Goal: Task Accomplishment & Management: Manage account settings

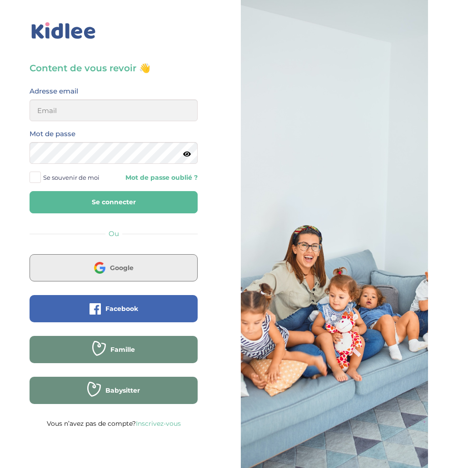
click at [152, 276] on button "Google" at bounding box center [114, 267] width 168 height 27
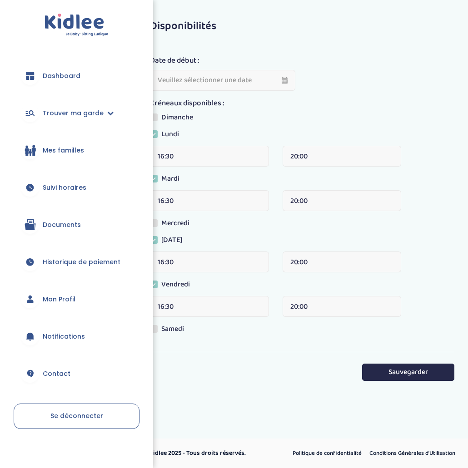
click at [51, 150] on span "Mes familles" at bounding box center [63, 151] width 41 height 10
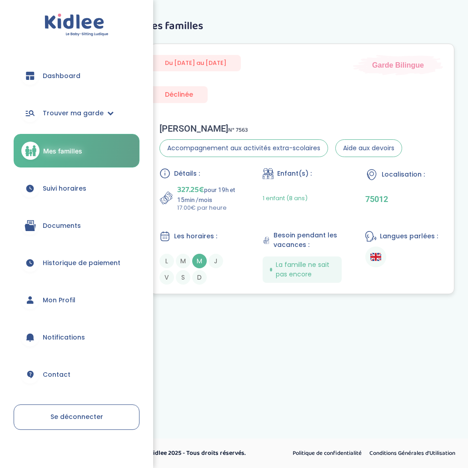
click at [193, 94] on div "Déclinée" at bounding box center [178, 94] width 57 height 17
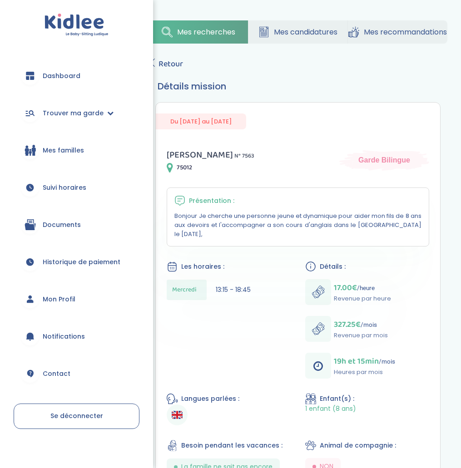
click at [57, 159] on link "Mes familles" at bounding box center [77, 150] width 126 height 33
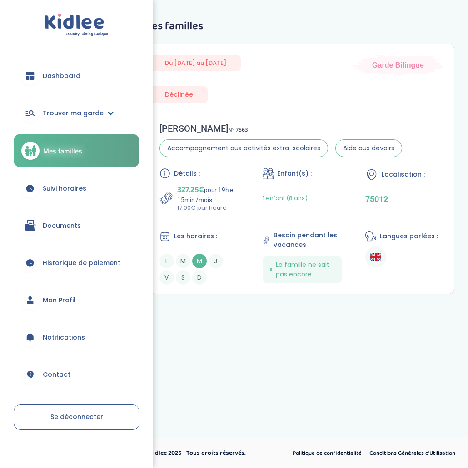
click at [110, 111] on link "Trouver ma garde" at bounding box center [77, 113] width 126 height 33
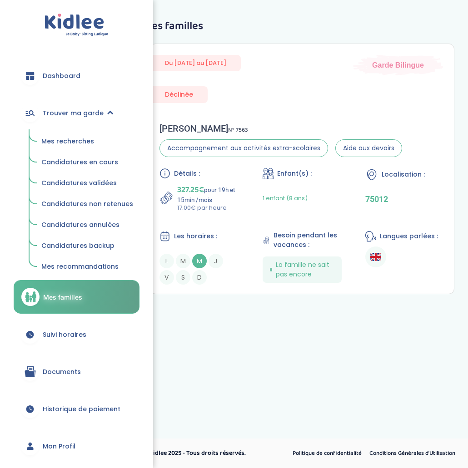
click at [97, 184] on span "Candidatures validées" at bounding box center [78, 182] width 75 height 9
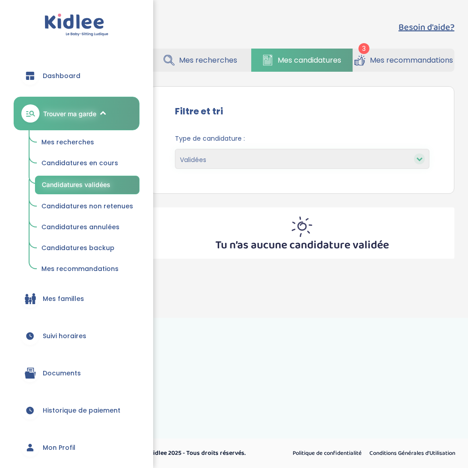
select select "accepted"
click at [58, 294] on span "Mes familles" at bounding box center [63, 299] width 41 height 10
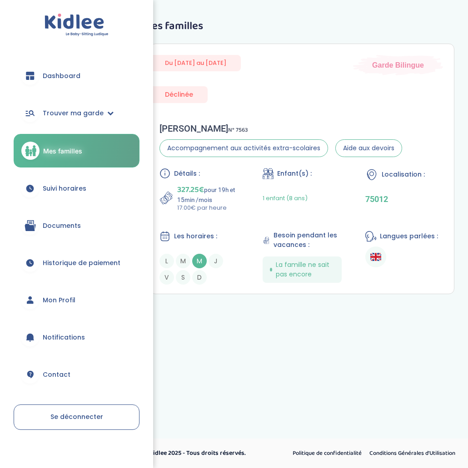
click at [69, 264] on span "Historique de paiement" at bounding box center [82, 263] width 78 height 10
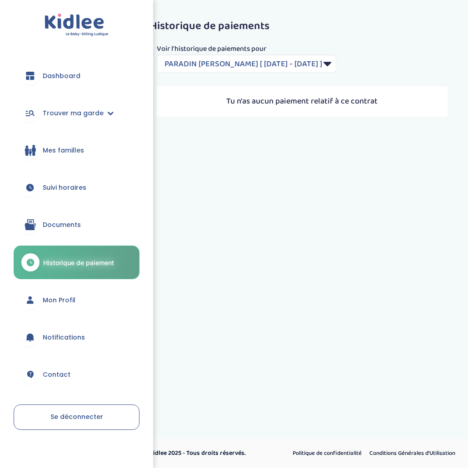
select select "2168"
click at [60, 224] on span "Documents" at bounding box center [62, 225] width 38 height 10
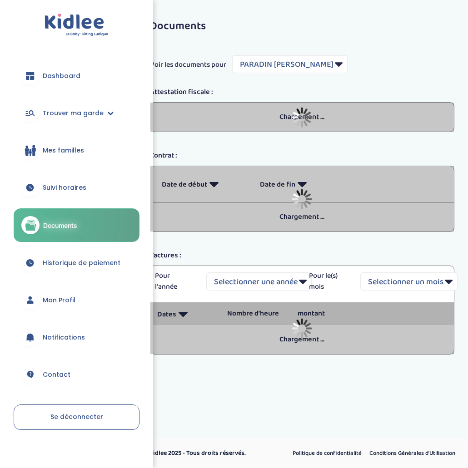
select select "7144"
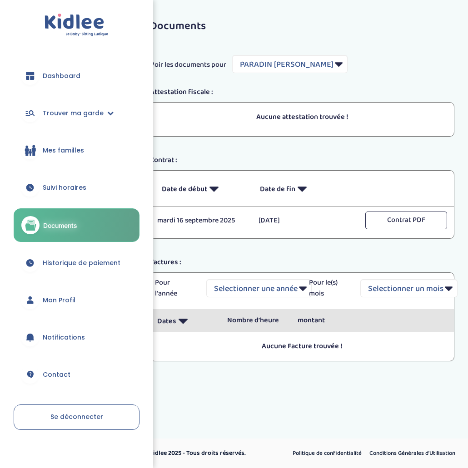
click at [299, 185] on icon at bounding box center [301, 189] width 9 height 22
click at [303, 190] on icon at bounding box center [301, 189] width 9 height 22
